Goal: Find specific page/section: Find specific page/section

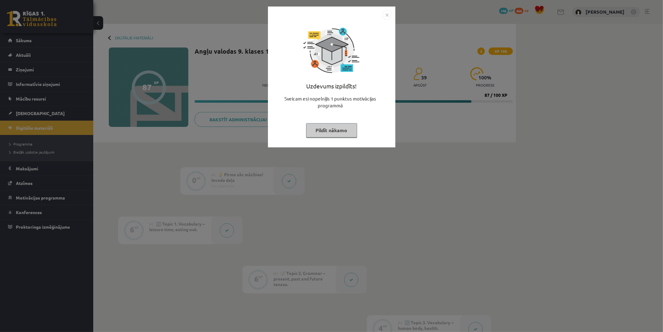
click at [386, 14] on img "Close" at bounding box center [386, 14] width 9 height 9
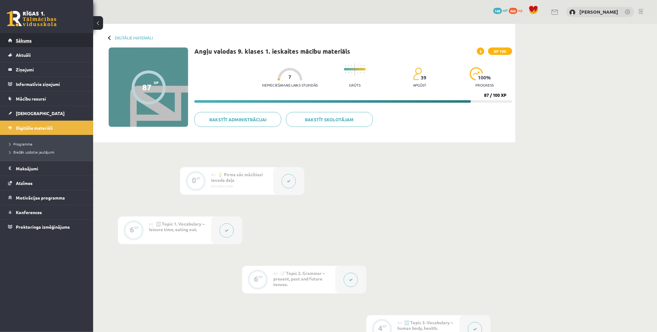
click at [28, 43] on link "Sākums" at bounding box center [46, 40] width 77 height 14
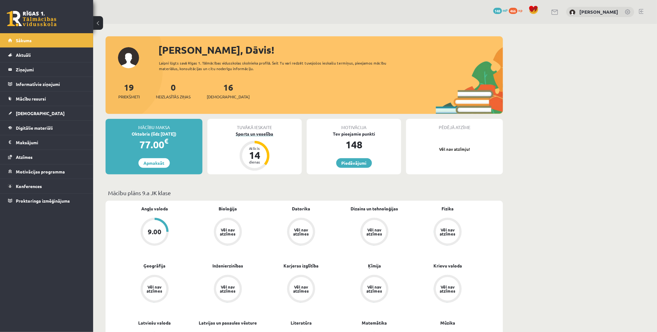
click at [256, 134] on div "Sports un veselība" at bounding box center [254, 134] width 94 height 7
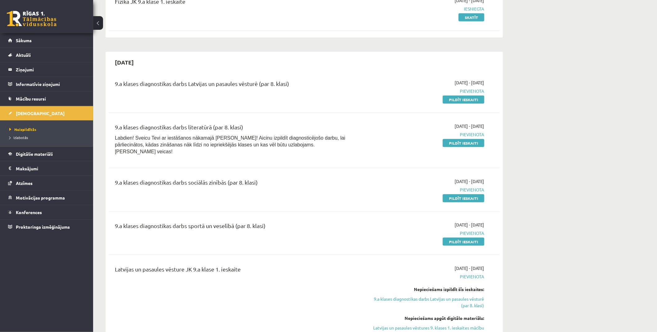
scroll to position [138, 0]
